Goal: Task Accomplishment & Management: Complete application form

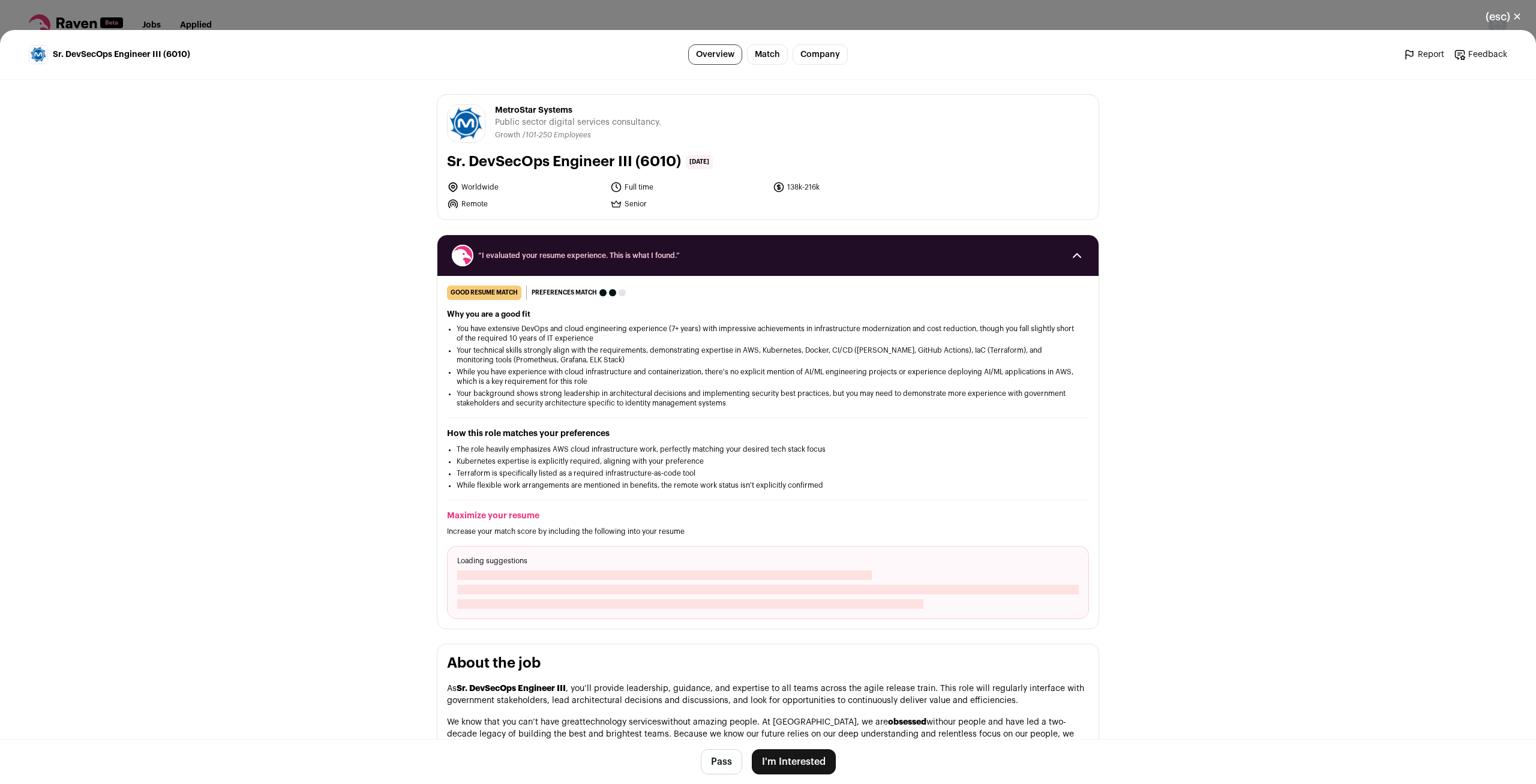
drag, startPoint x: 610, startPoint y: 28, endPoint x: 610, endPoint y: 22, distance: 6.0
click at [610, 26] on div "(esc) ✕ Sr. DevSecOps Engineer III (6010) Overview Match Company Report Feedbac…" at bounding box center [768, 392] width 1536 height 784
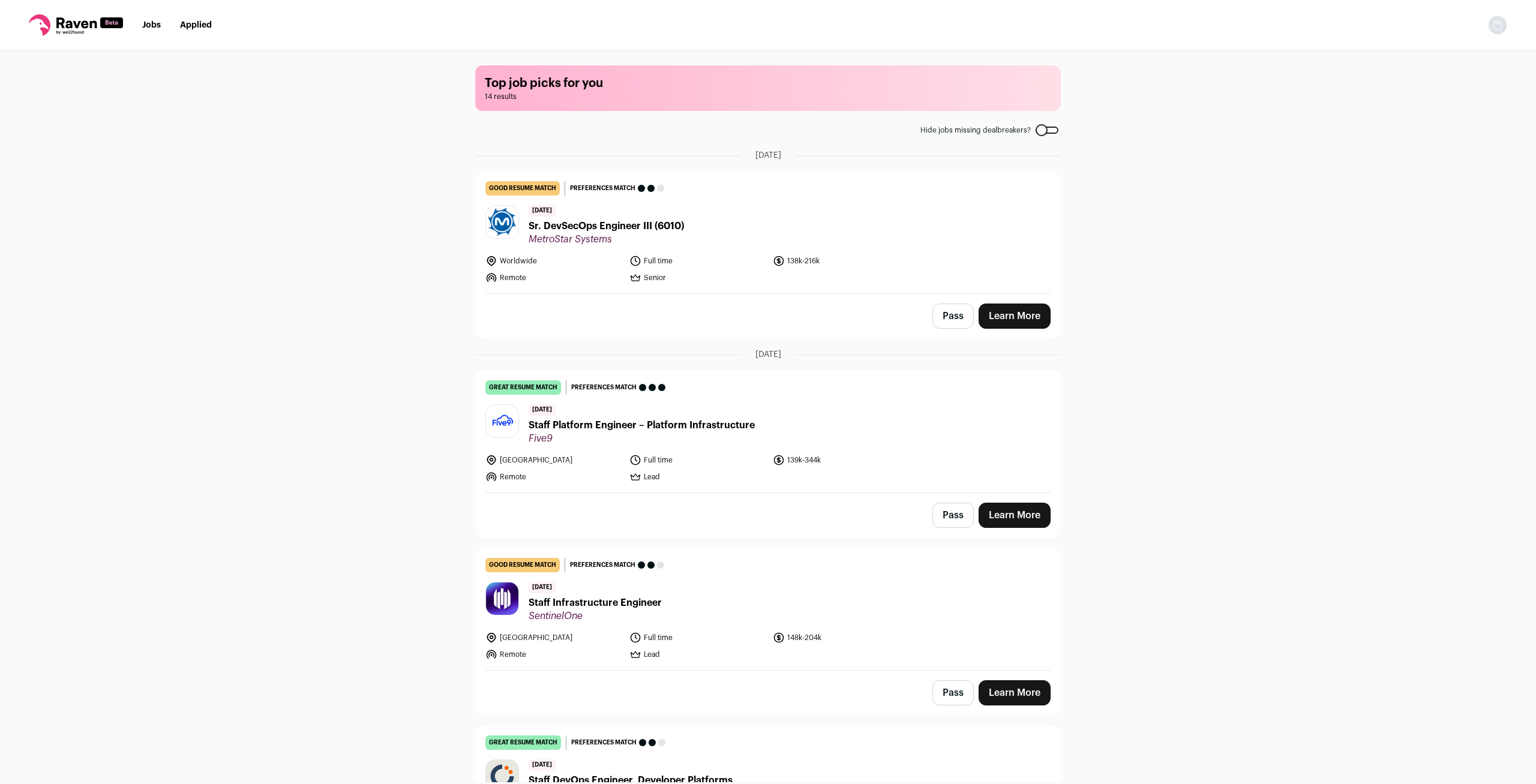
click at [390, 429] on div "Top job picks for you 14 results Hide jobs missing dealbreakers? [DATE] good re…" at bounding box center [768, 416] width 1536 height 731
click at [731, 427] on span "Staff Platform Engineer – Platform Infrastructure" at bounding box center [642, 425] width 226 height 14
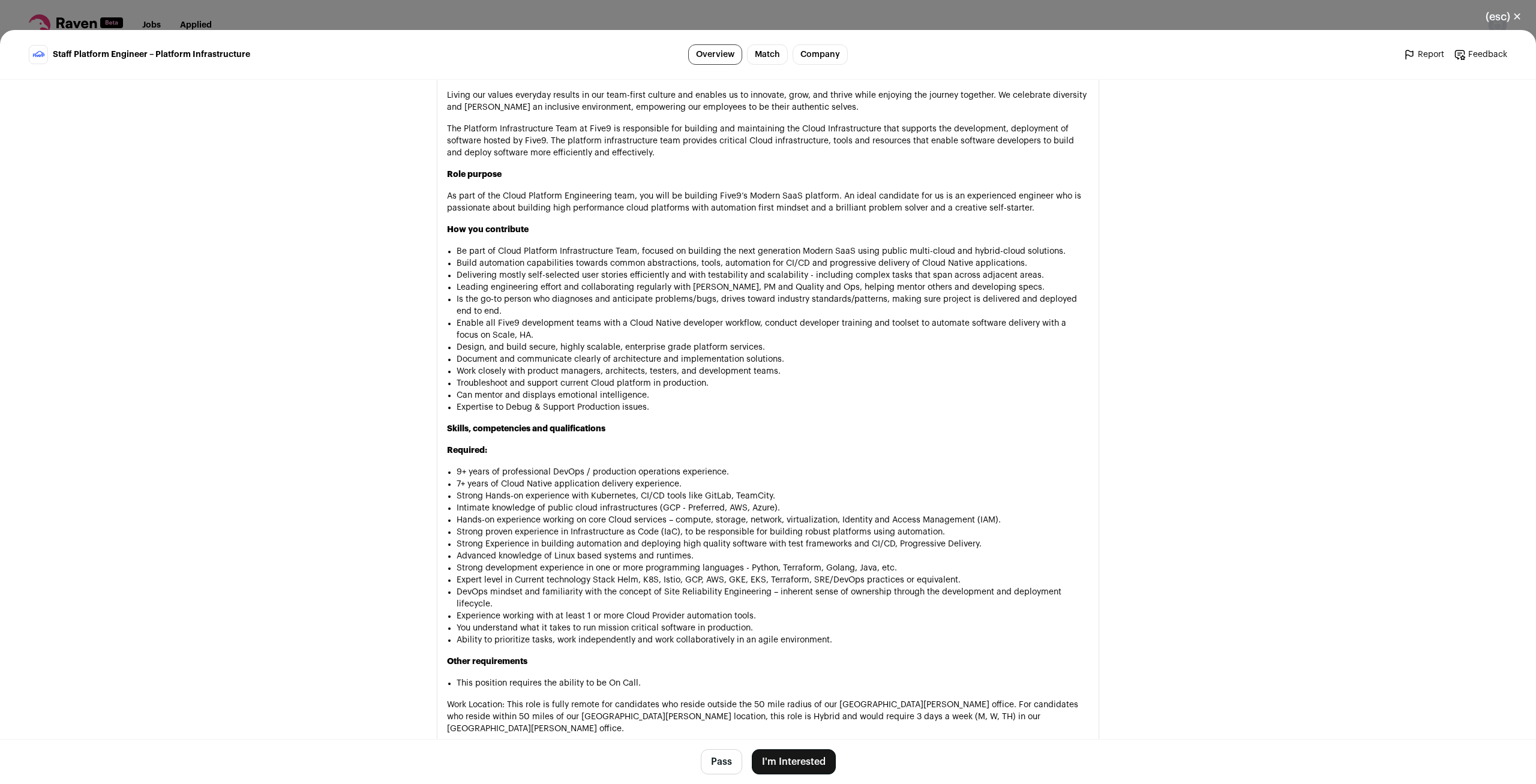
scroll to position [633, 0]
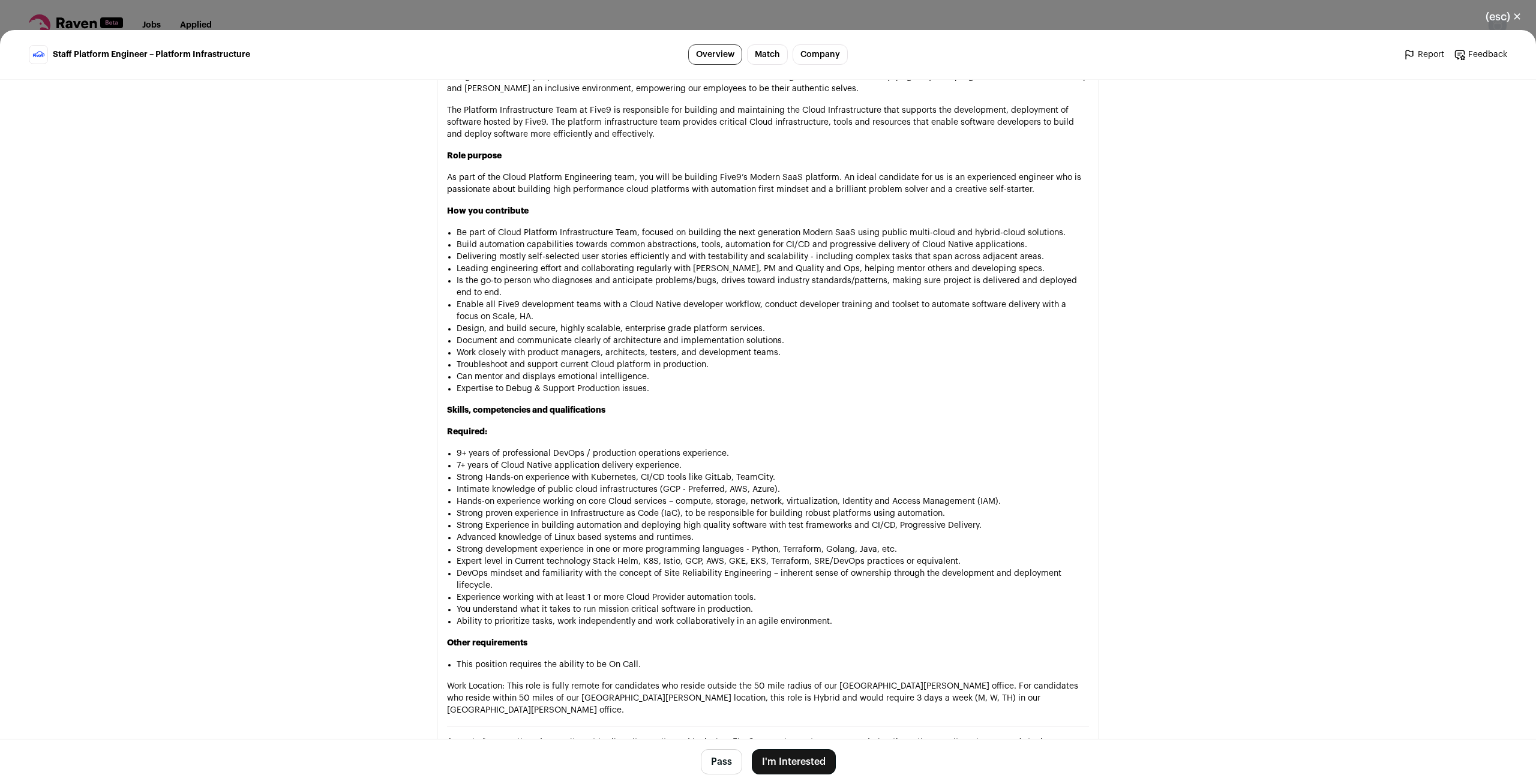
click at [416, 436] on div "Five9 [DOMAIN_NAME] Public / Private Public Company size 1,000-5,000 Tags B2B C…" at bounding box center [768, 406] width 720 height 1920
click at [417, 436] on div "Five9 [DOMAIN_NAME] Public / Private Public Company size 1,000-5,000 Tags B2B C…" at bounding box center [768, 406] width 720 height 1920
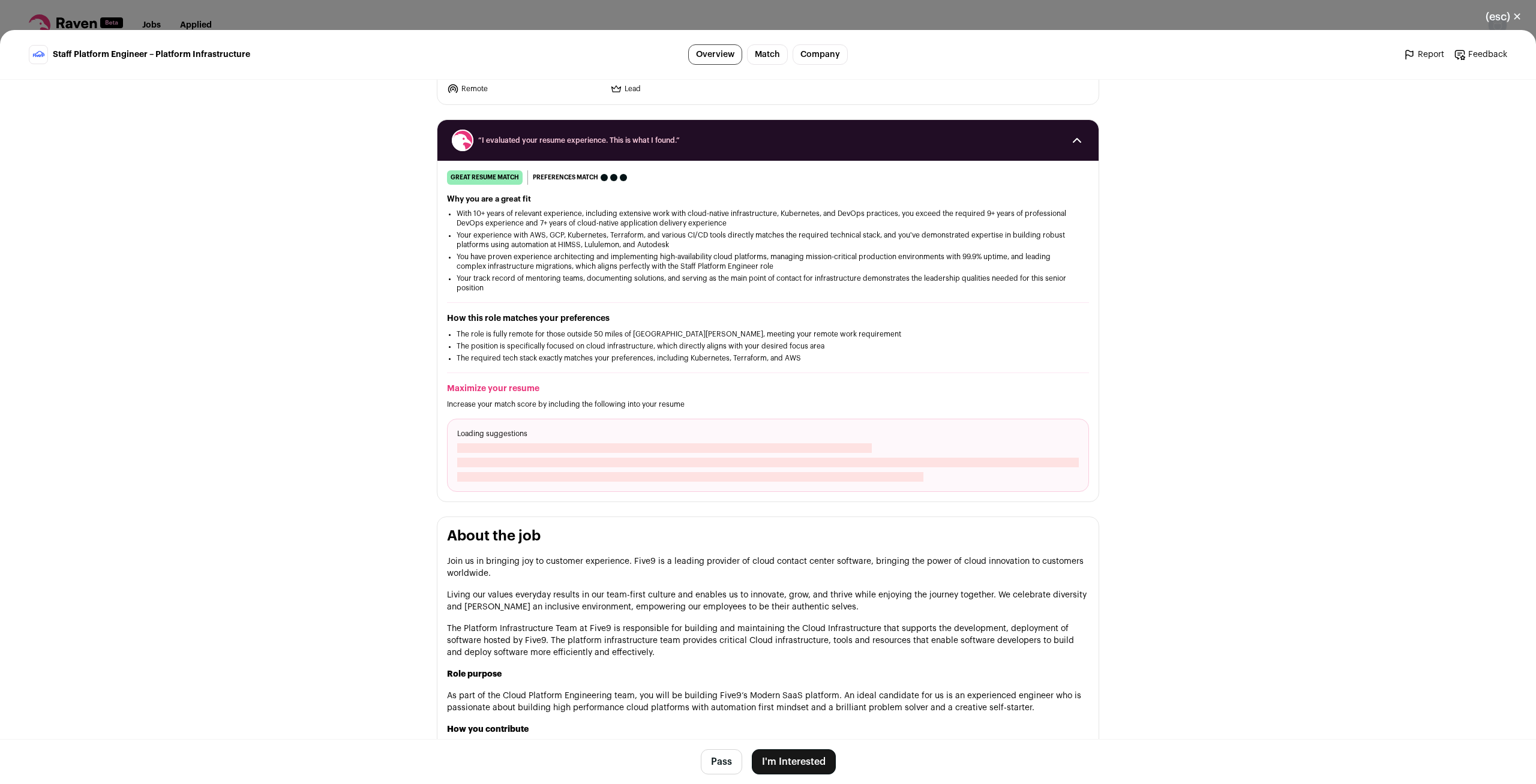
scroll to position [0, 0]
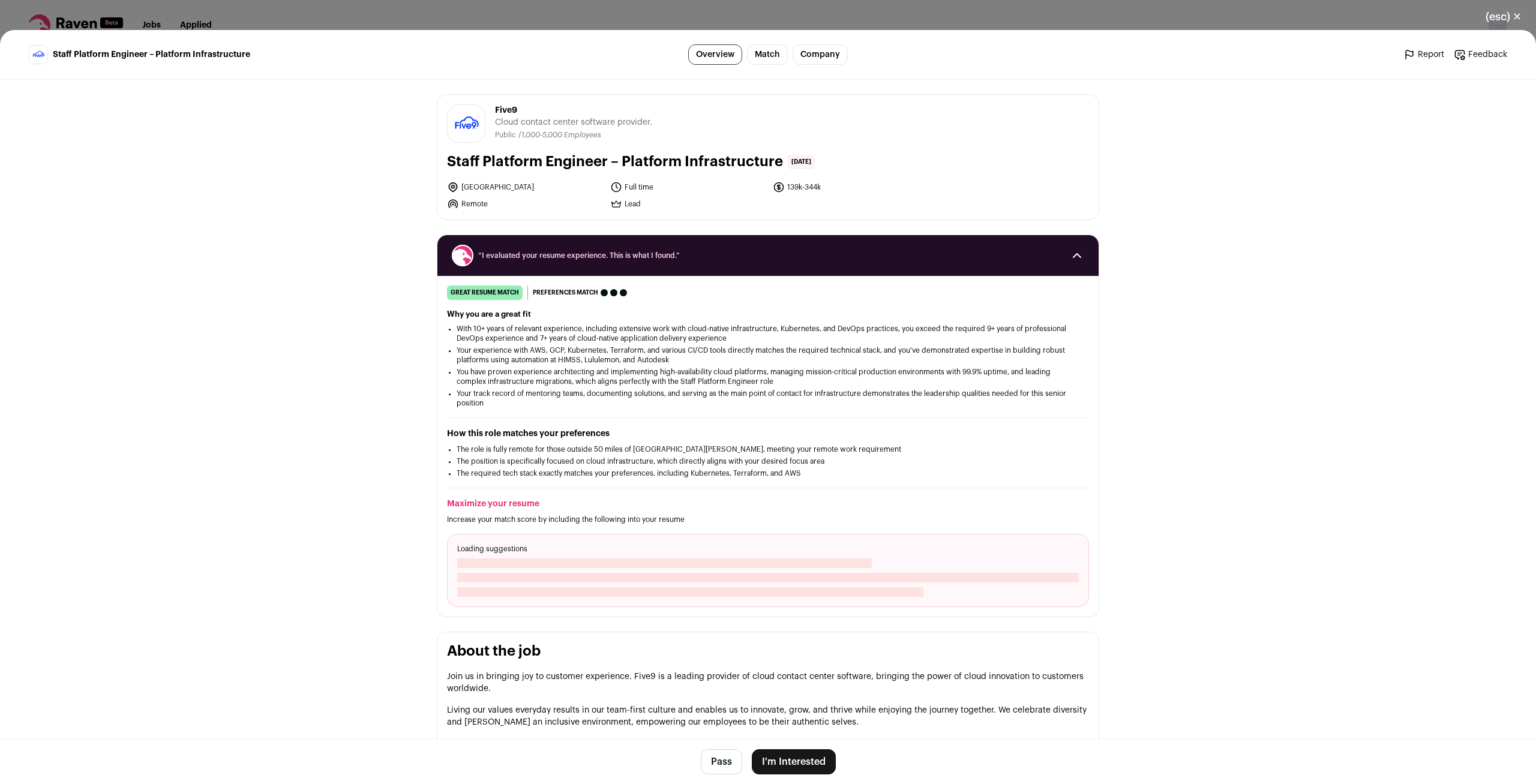
click at [798, 768] on button "I'm Interested" at bounding box center [794, 762] width 84 height 25
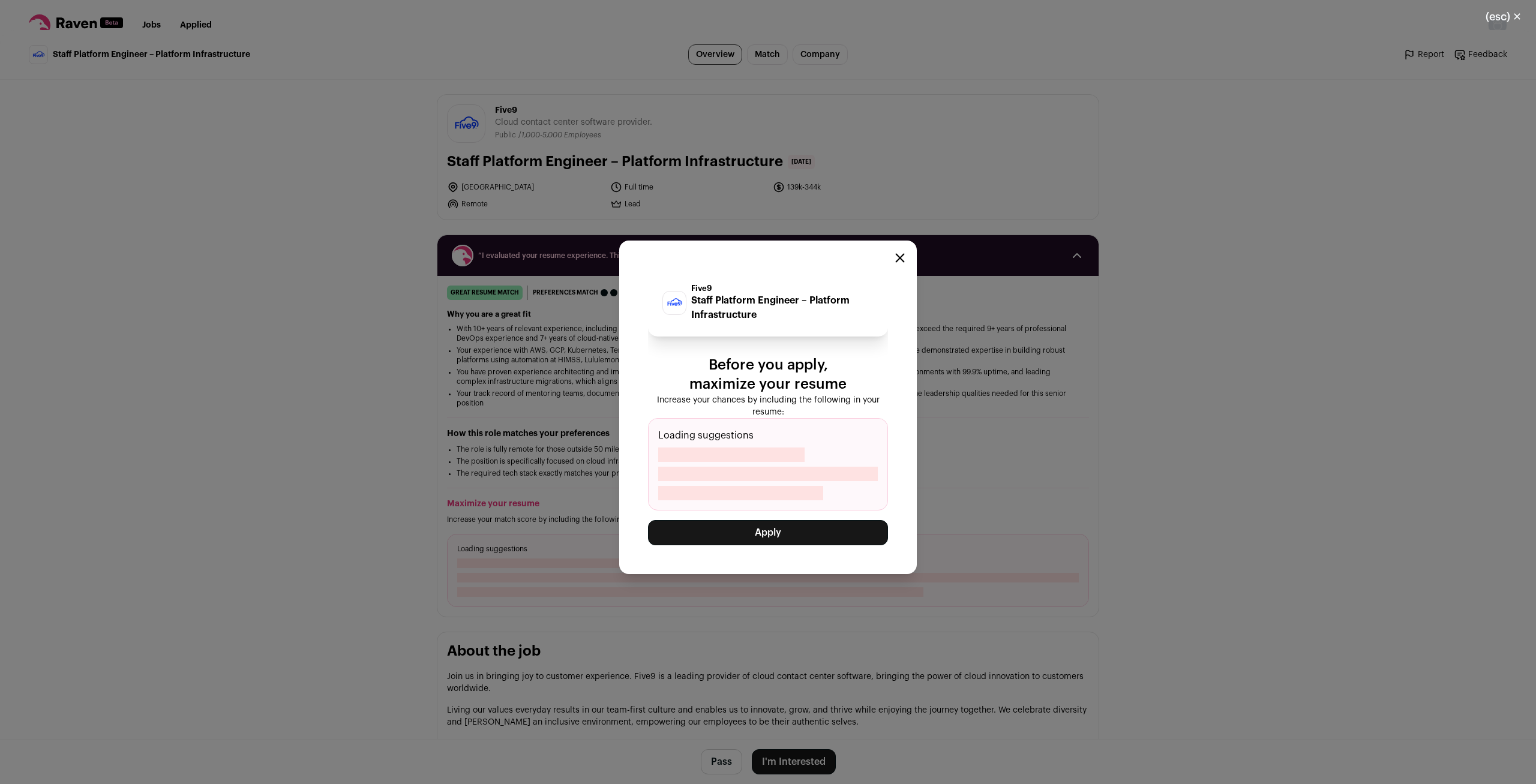
click at [844, 403] on p "Increase your chances by including the following in your resume:" at bounding box center [767, 405] width 240 height 24
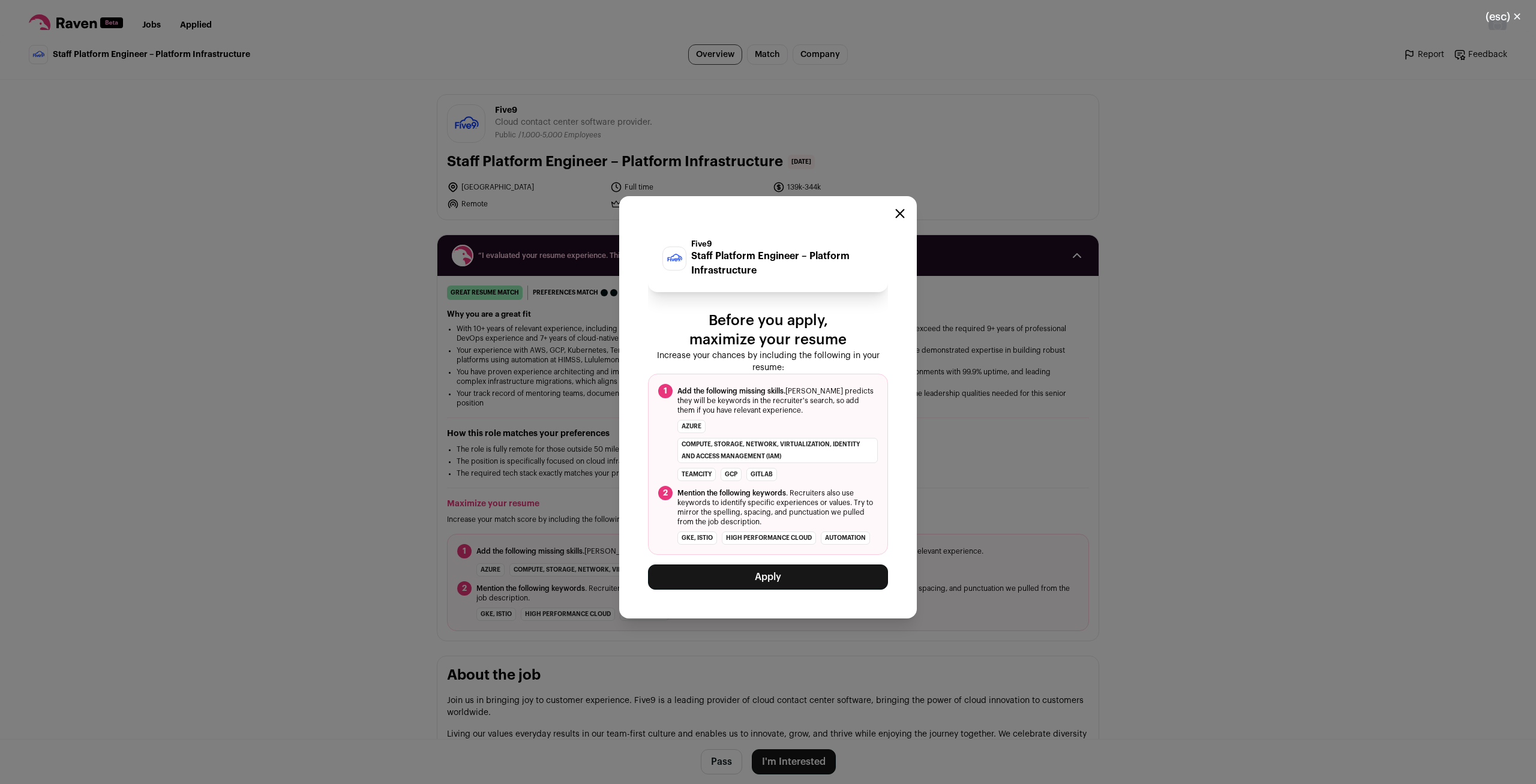
click at [705, 575] on button "Apply" at bounding box center [767, 577] width 240 height 25
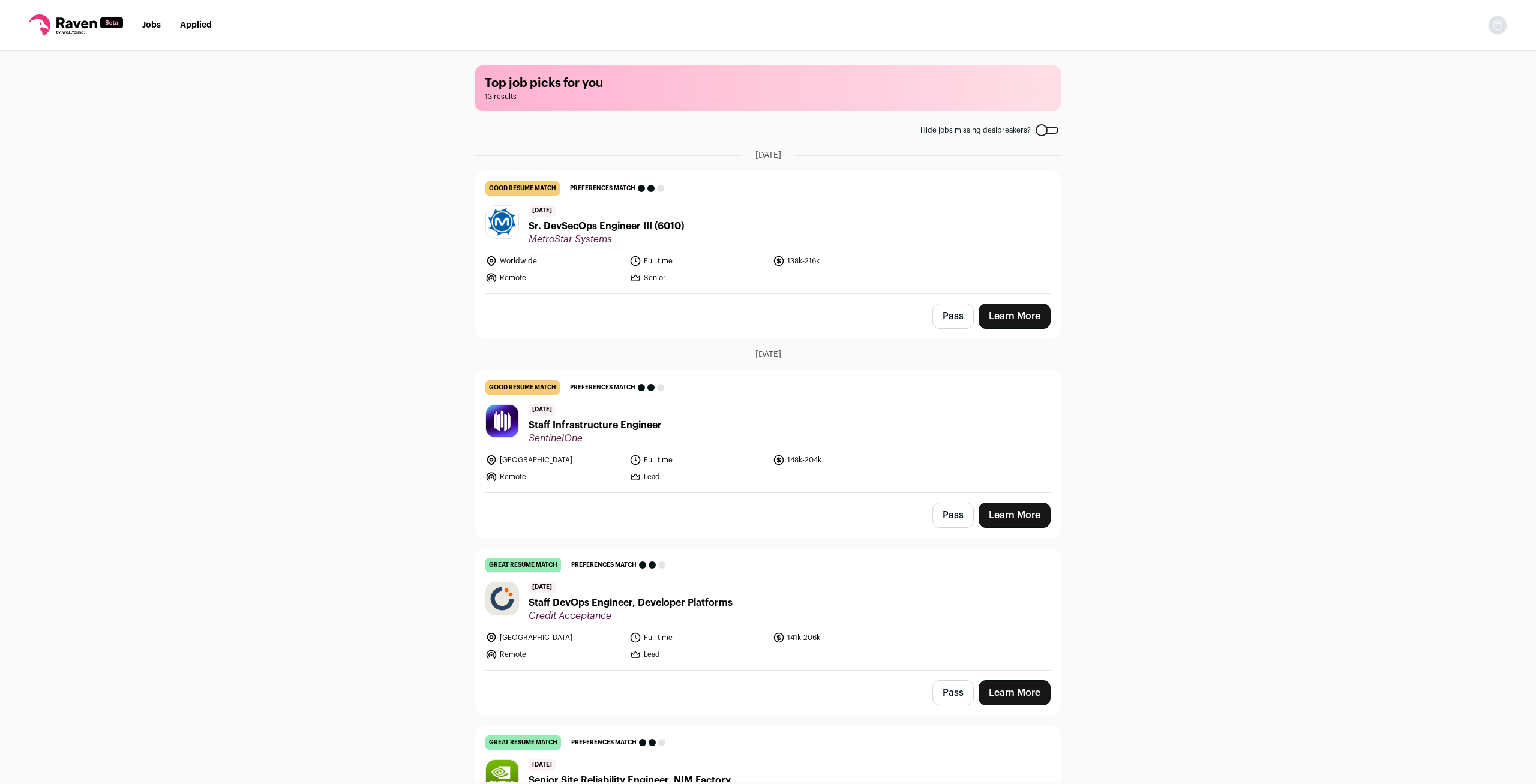
click at [380, 433] on div "Top job picks for you 13 results Hide jobs missing dealbreakers? [DATE] good re…" at bounding box center [768, 416] width 1536 height 731
